Goal: Task Accomplishment & Management: Manage account settings

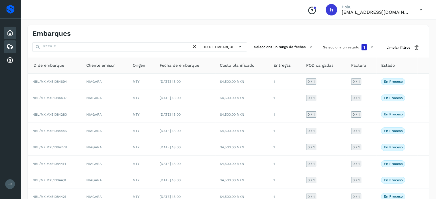
click at [13, 33] on icon at bounding box center [10, 32] width 7 height 7
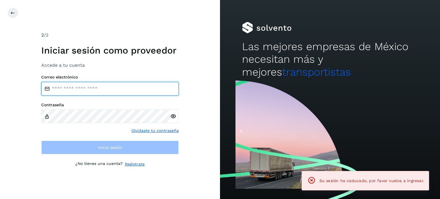
type input "**********"
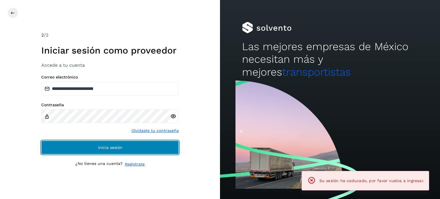
click at [109, 145] on span "Inicia sesión" at bounding box center [110, 147] width 24 height 4
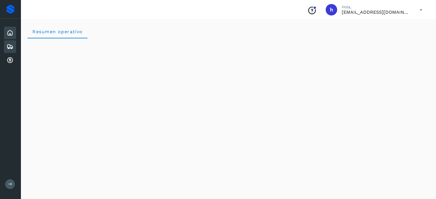
click at [12, 47] on icon at bounding box center [10, 46] width 7 height 7
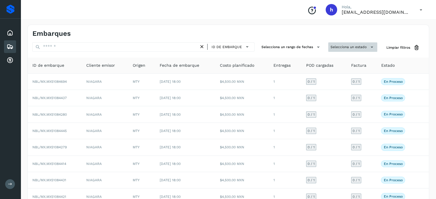
click at [337, 48] on button "Selecciona un estado" at bounding box center [352, 46] width 49 height 9
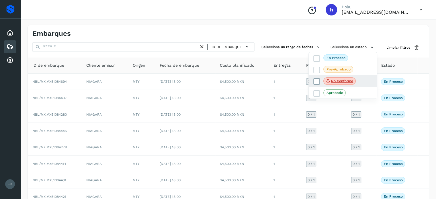
click at [314, 82] on icon at bounding box center [317, 82] width 6 height 6
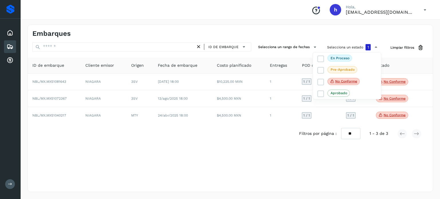
drag, startPoint x: 440, startPoint y: 52, endPoint x: 439, endPoint y: 43, distance: 9.2
click at [435, 43] on div at bounding box center [220, 99] width 440 height 199
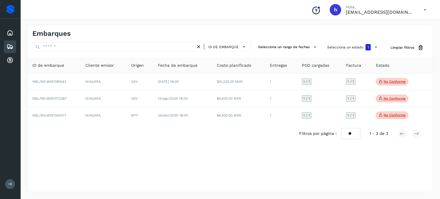
click at [366, 35] on div "Embarques" at bounding box center [230, 31] width 405 height 13
click at [229, 147] on div "Embarques ID de embarque Selecciona un rango de fechas Selecciona un estado 1 L…" at bounding box center [230, 109] width 406 height 168
click at [260, 29] on div "Embarques" at bounding box center [230, 31] width 405 height 13
click at [5, 32] on div "Inicio" at bounding box center [10, 33] width 12 height 13
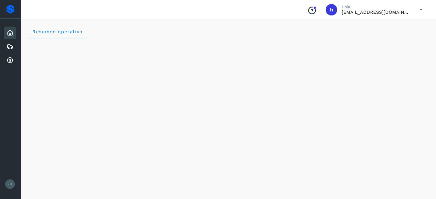
click at [10, 34] on icon at bounding box center [10, 32] width 7 height 7
click at [11, 44] on icon at bounding box center [10, 46] width 7 height 7
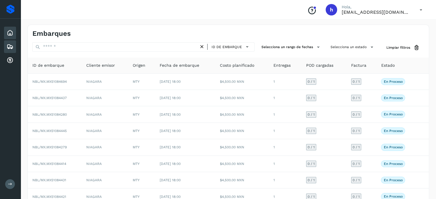
click at [7, 36] on icon at bounding box center [10, 32] width 7 height 7
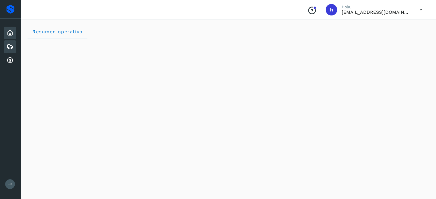
click at [9, 44] on icon at bounding box center [10, 46] width 7 height 7
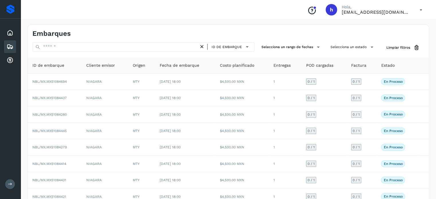
click at [202, 45] on icon at bounding box center [202, 47] width 6 height 6
click at [157, 37] on div "Embarques" at bounding box center [130, 33] width 196 height 8
